Goal: Task Accomplishment & Management: Complete application form

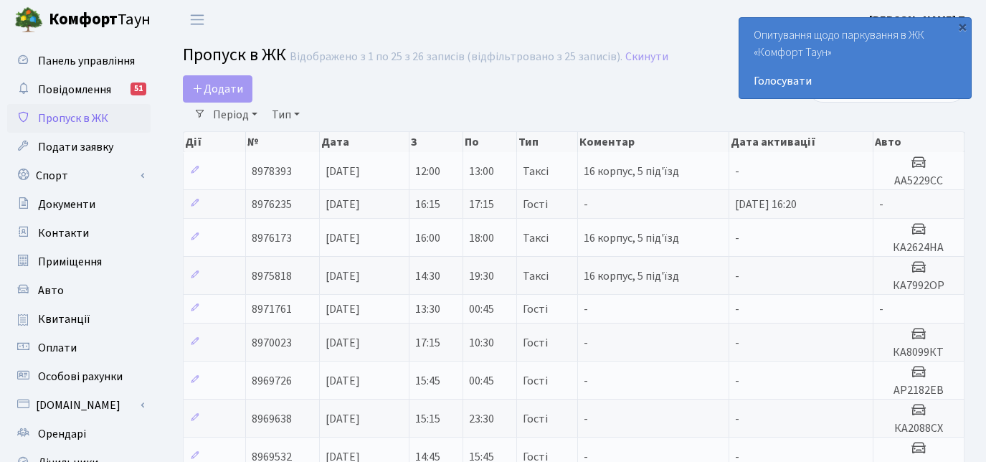
select select "25"
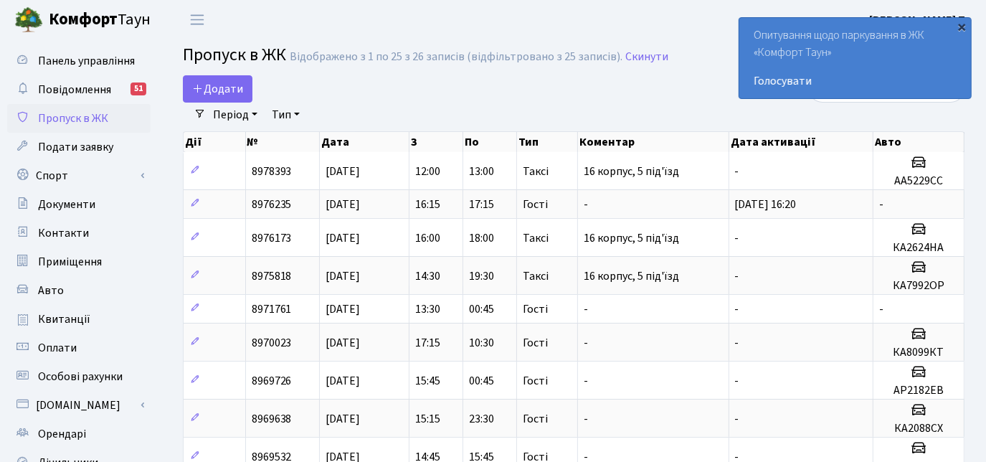
click at [959, 25] on div "×" at bounding box center [962, 26] width 14 height 14
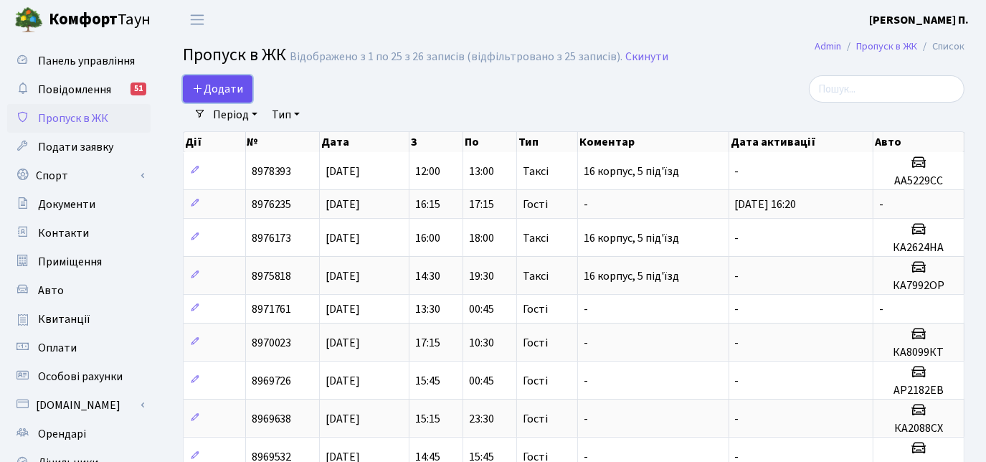
click at [195, 95] on span "Додати" at bounding box center [217, 89] width 51 height 16
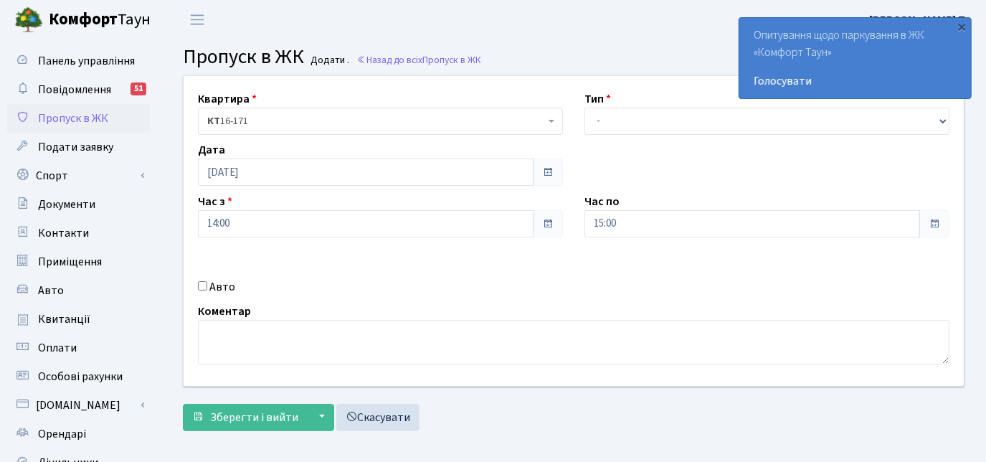
select select "3"
click at [584, 108] on select "- Доставка Таксі Гості Сервіс" at bounding box center [766, 121] width 365 height 27
click at [204, 285] on input "Авто" at bounding box center [202, 285] width 9 height 9
checkbox input "true"
drag, startPoint x: 615, startPoint y: 115, endPoint x: 622, endPoint y: 128, distance: 15.1
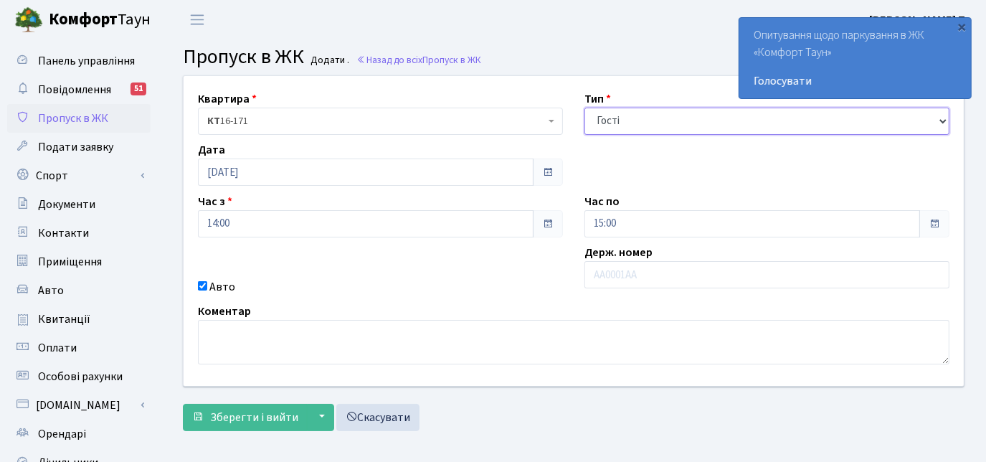
click at [615, 115] on select "- Доставка Таксі Гості Сервіс" at bounding box center [766, 121] width 365 height 27
select select "2"
click at [584, 108] on select "- Доставка Таксі Гості Сервіс" at bounding box center [766, 121] width 365 height 27
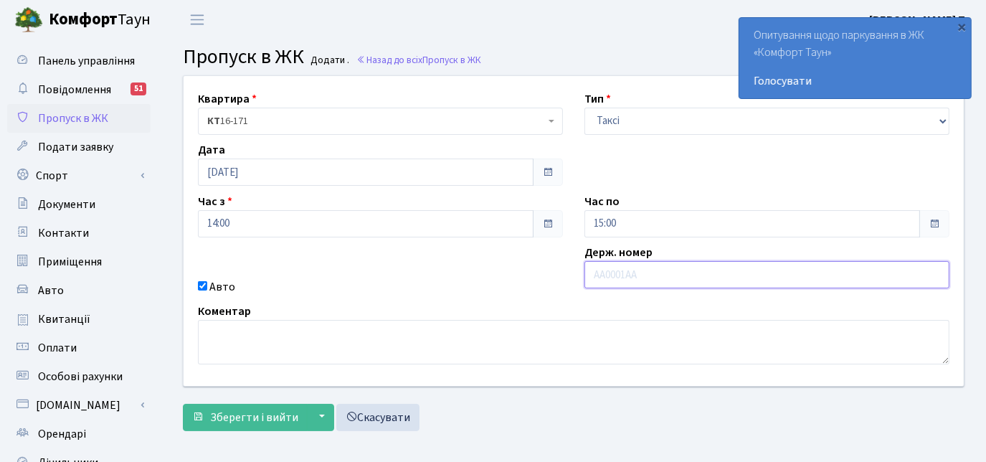
click at [612, 278] on input "text" at bounding box center [766, 274] width 365 height 27
type input "АІ8969КТ"
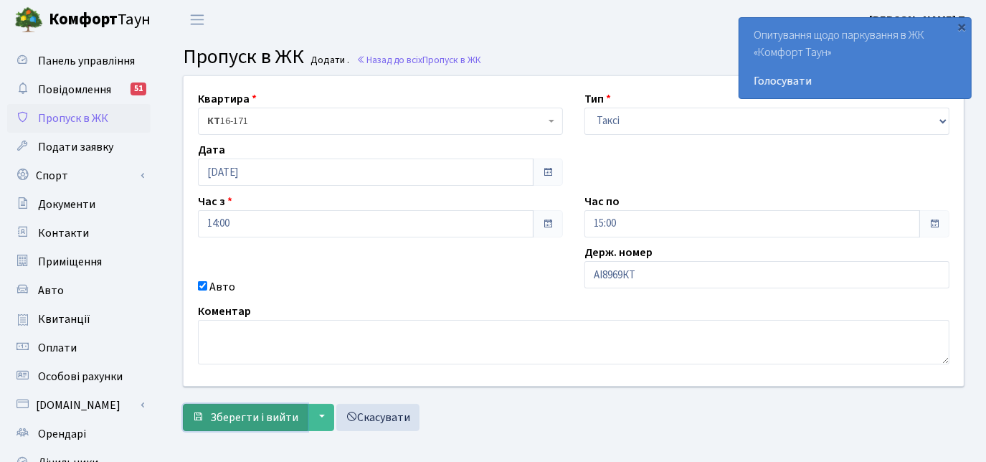
click at [270, 406] on button "Зберегти і вийти" at bounding box center [245, 417] width 125 height 27
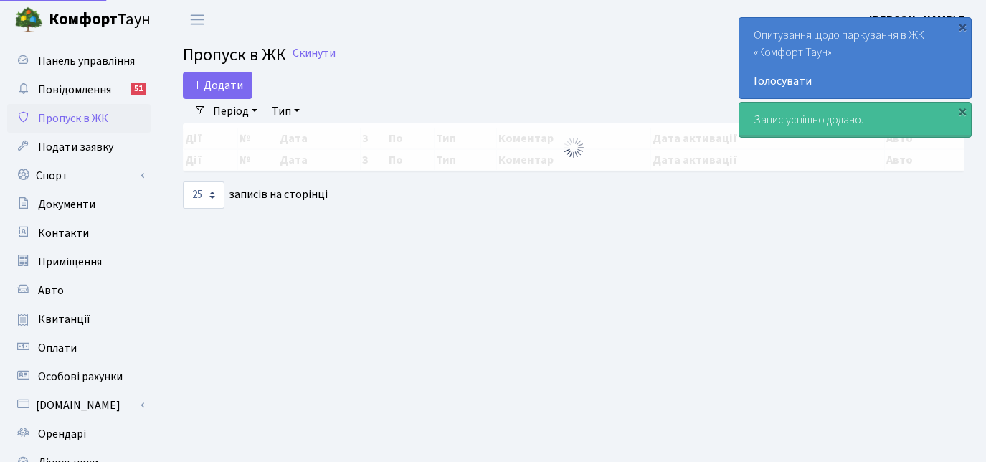
select select "25"
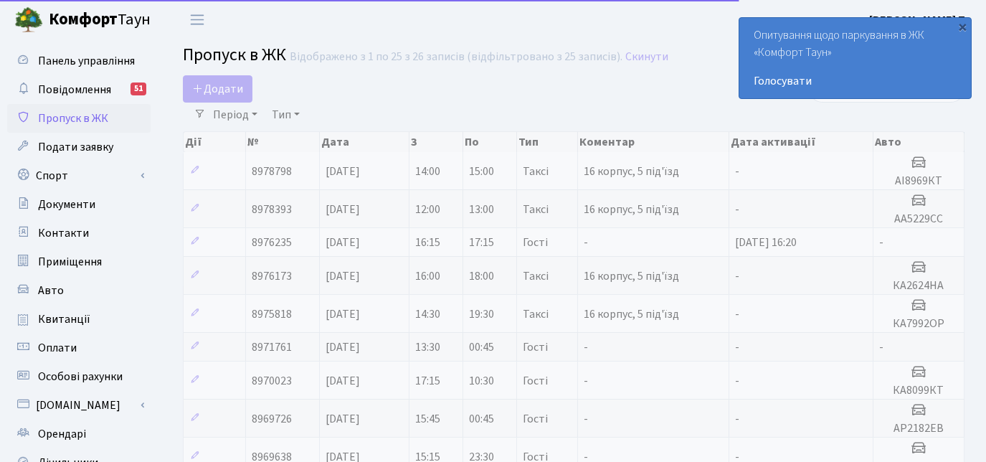
select select "25"
